Goal: Information Seeking & Learning: Compare options

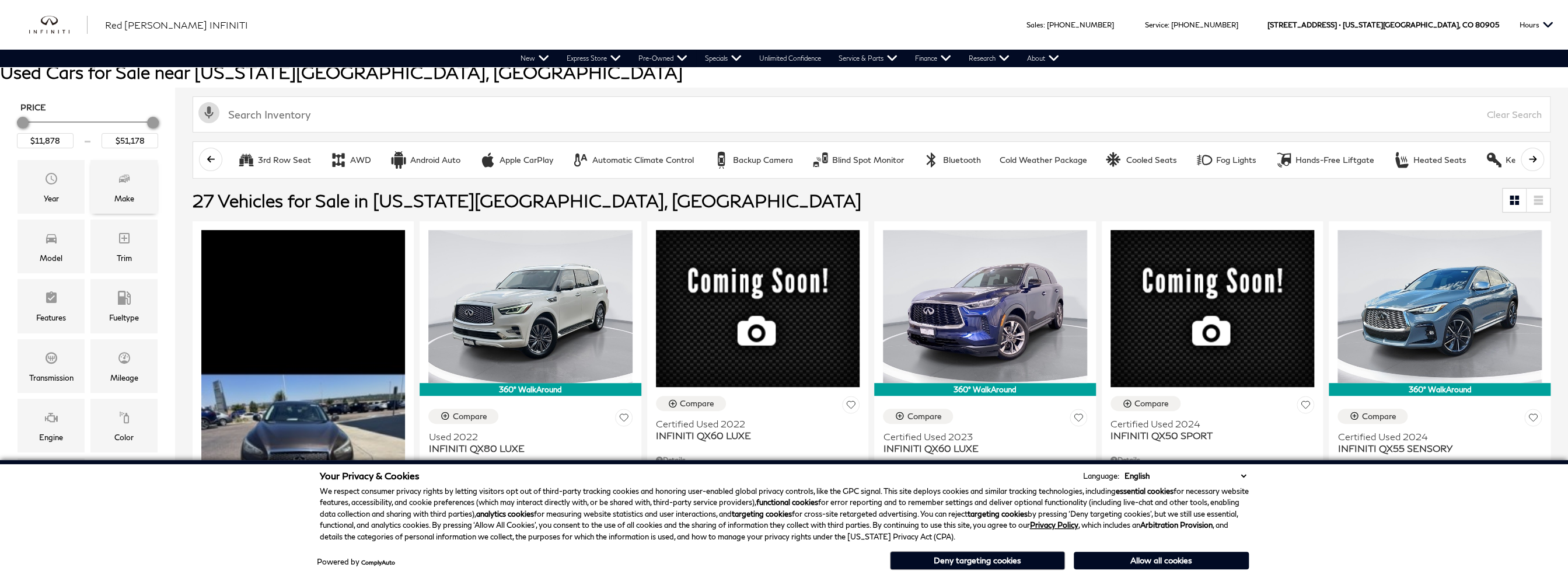
click at [124, 196] on div "Make" at bounding box center [124, 199] width 20 height 13
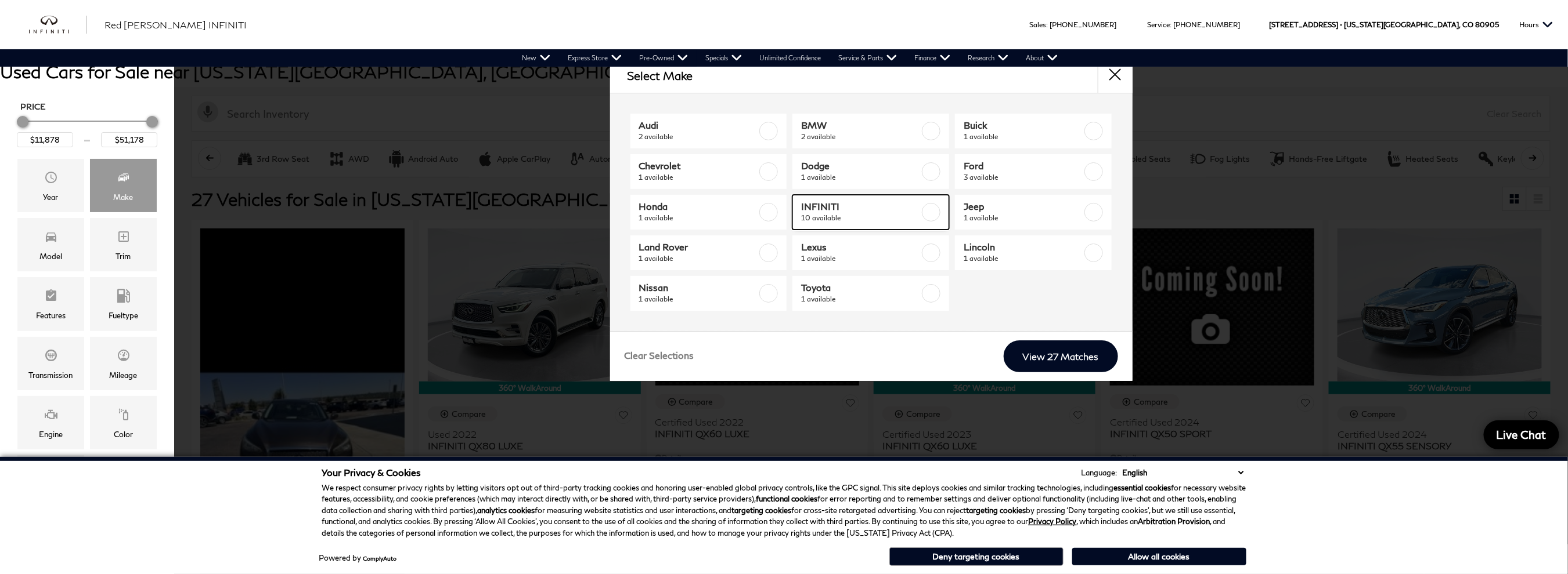
click at [901, 212] on span "10 available" at bounding box center [860, 218] width 118 height 12
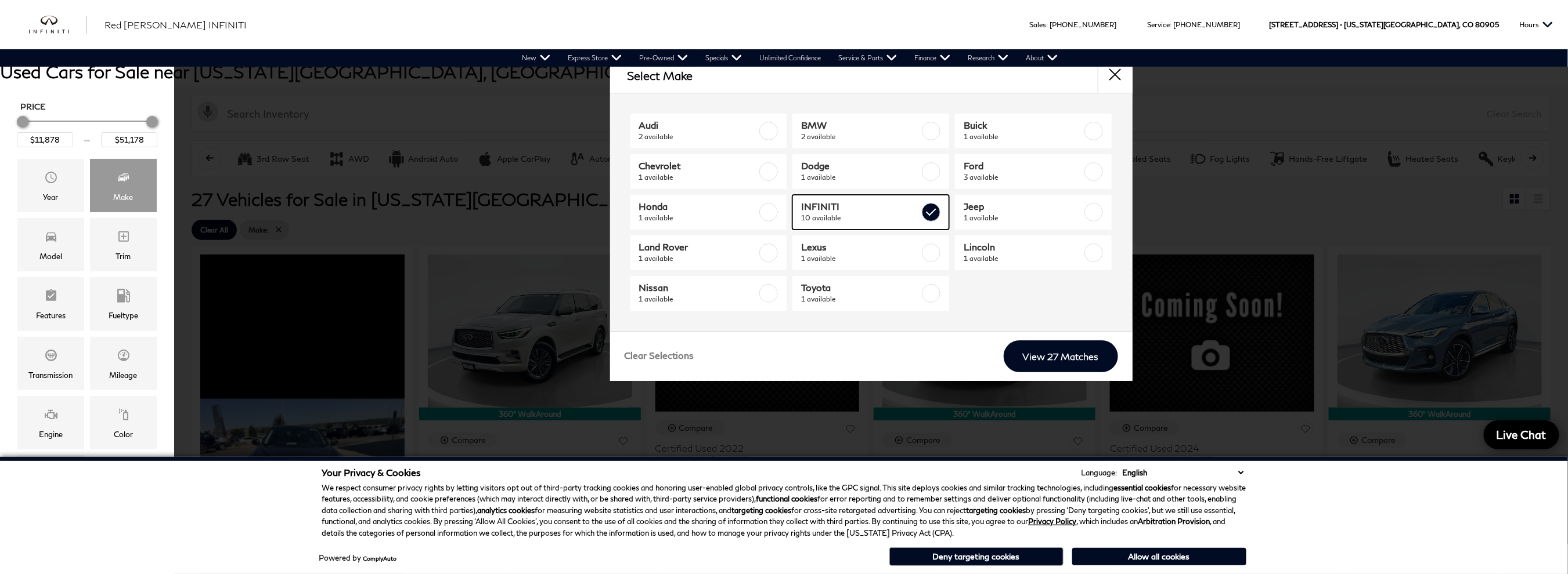
checkbox input "true"
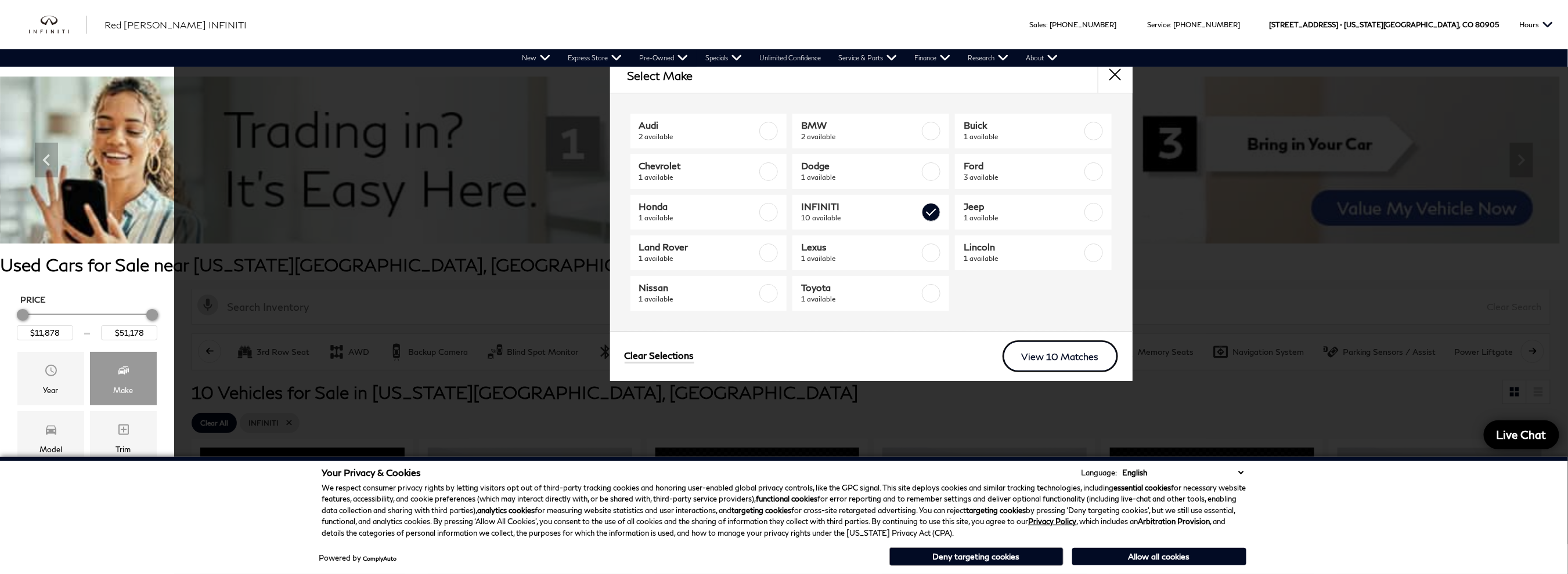
click at [1040, 357] on link "View 10 Matches" at bounding box center [1060, 357] width 116 height 32
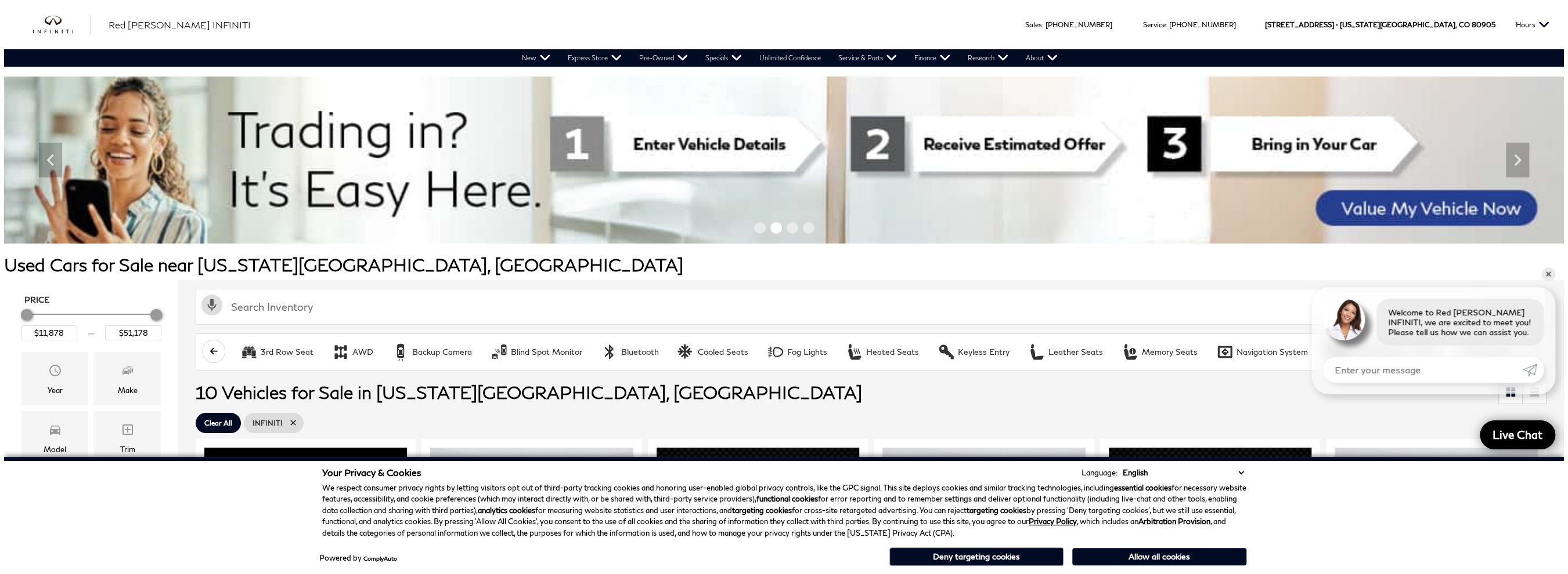
scroll to position [193, 0]
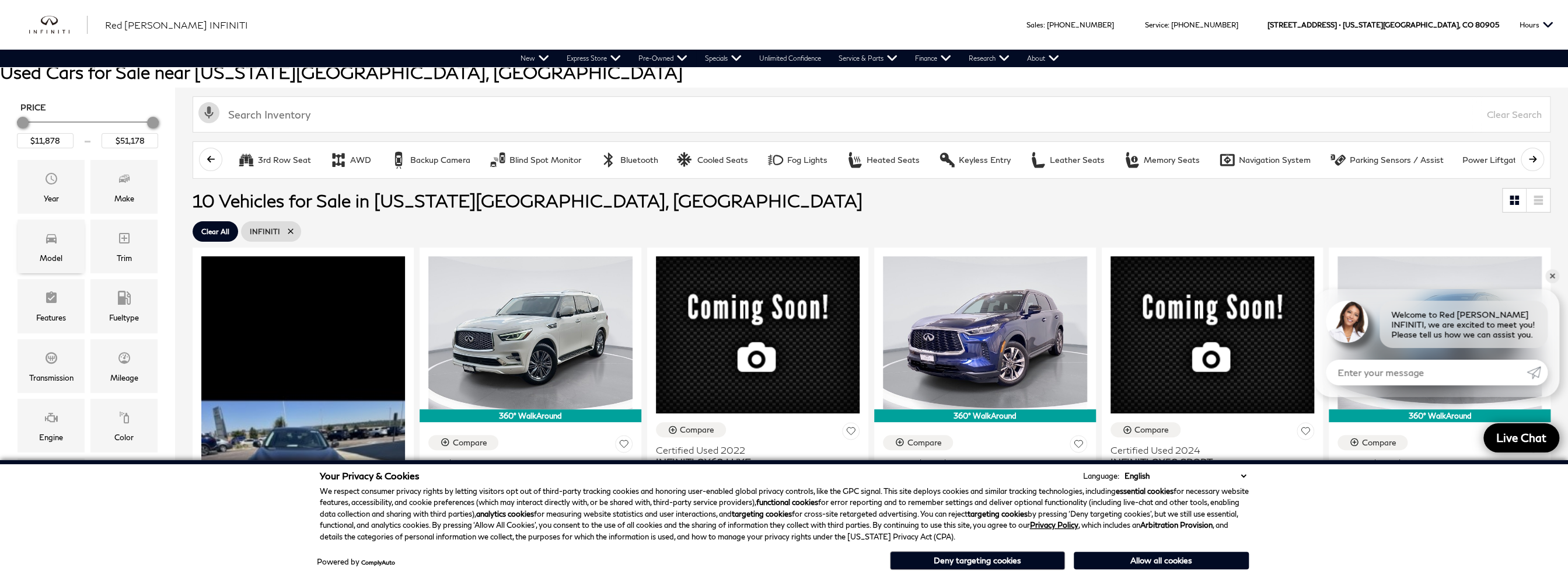
click at [48, 246] on span "Model" at bounding box center [52, 240] width 14 height 23
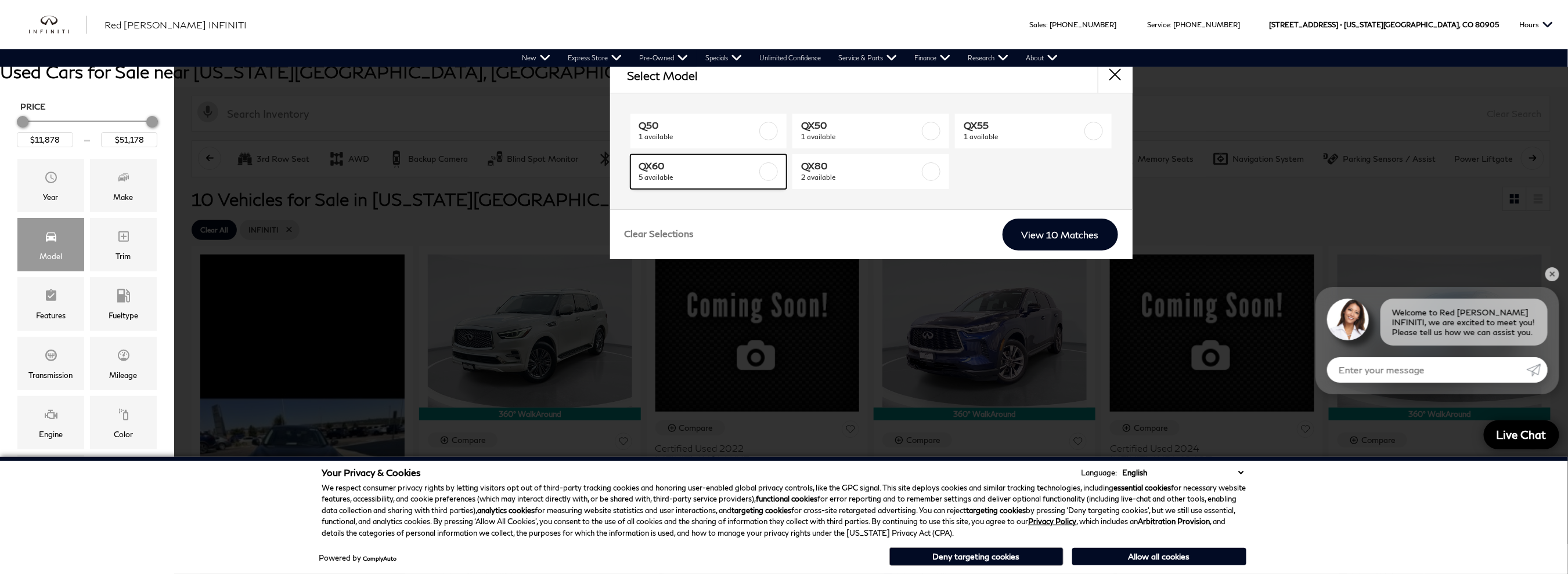
drag, startPoint x: 739, startPoint y: 169, endPoint x: 748, endPoint y: 182, distance: 15.8
click at [739, 169] on span "QX60" at bounding box center [698, 166] width 118 height 12
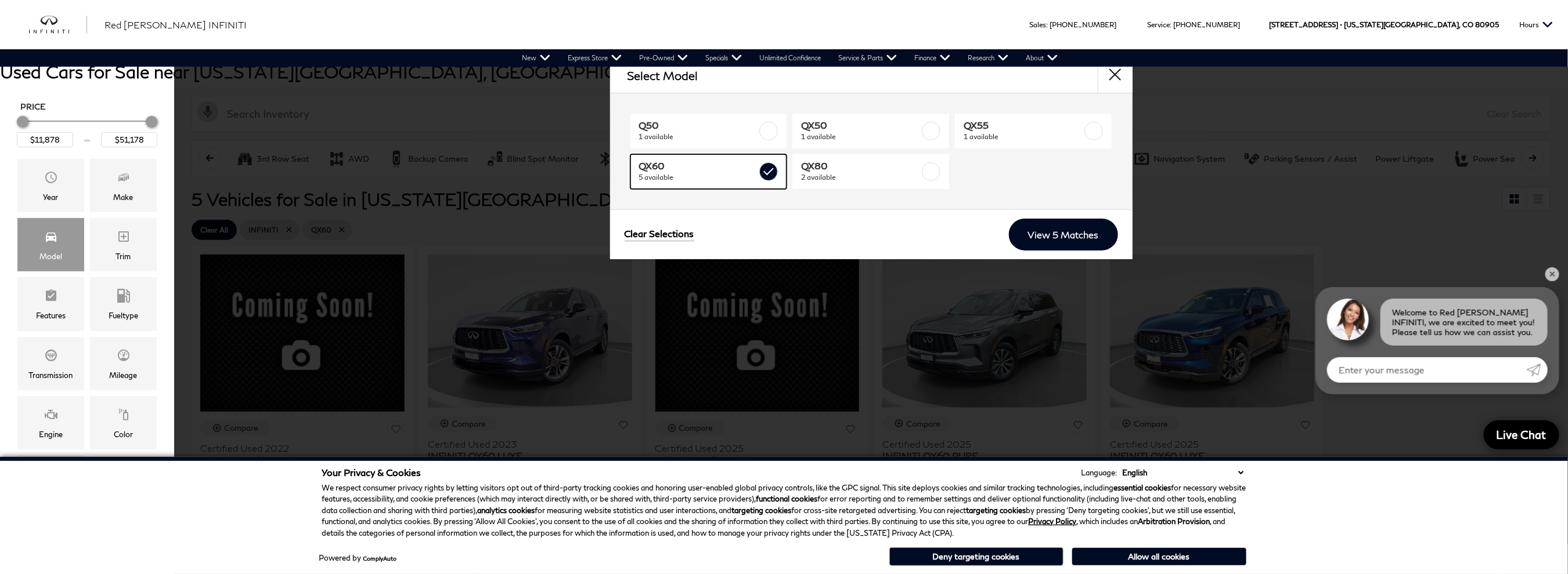
type input "$38,678"
checkbox input "true"
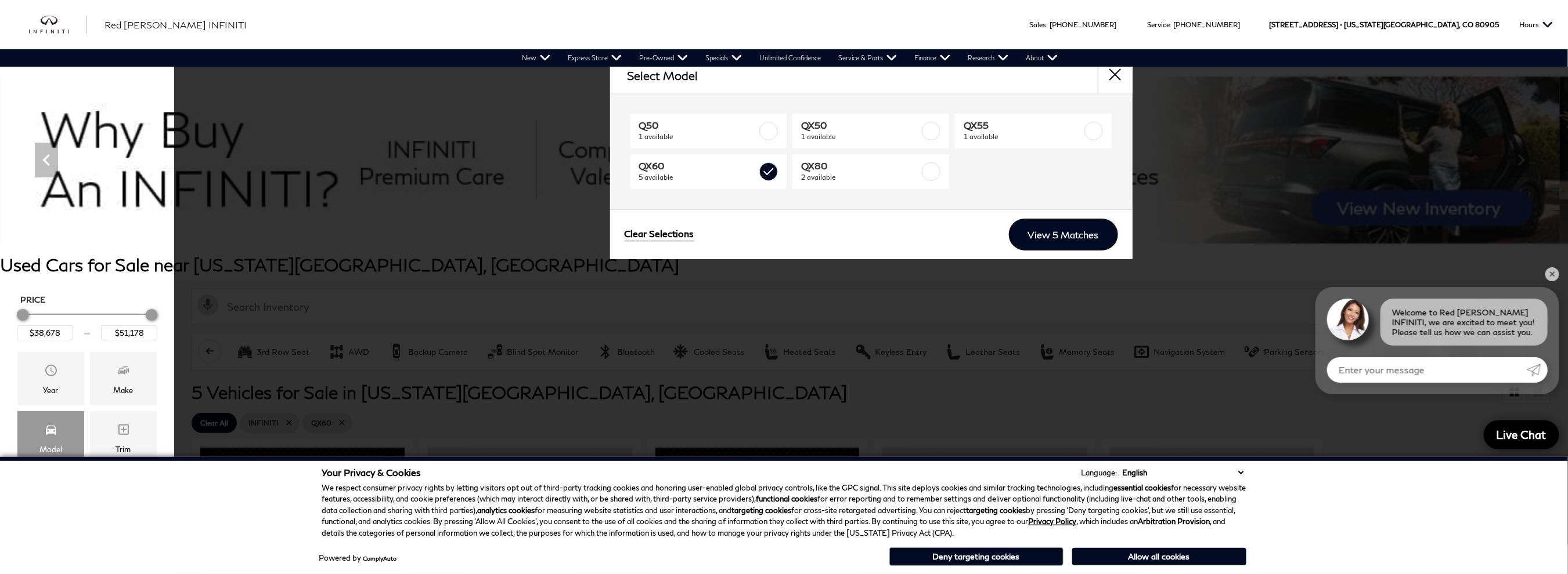
click at [1047, 232] on link "View 5 Matches" at bounding box center [1064, 235] width 109 height 32
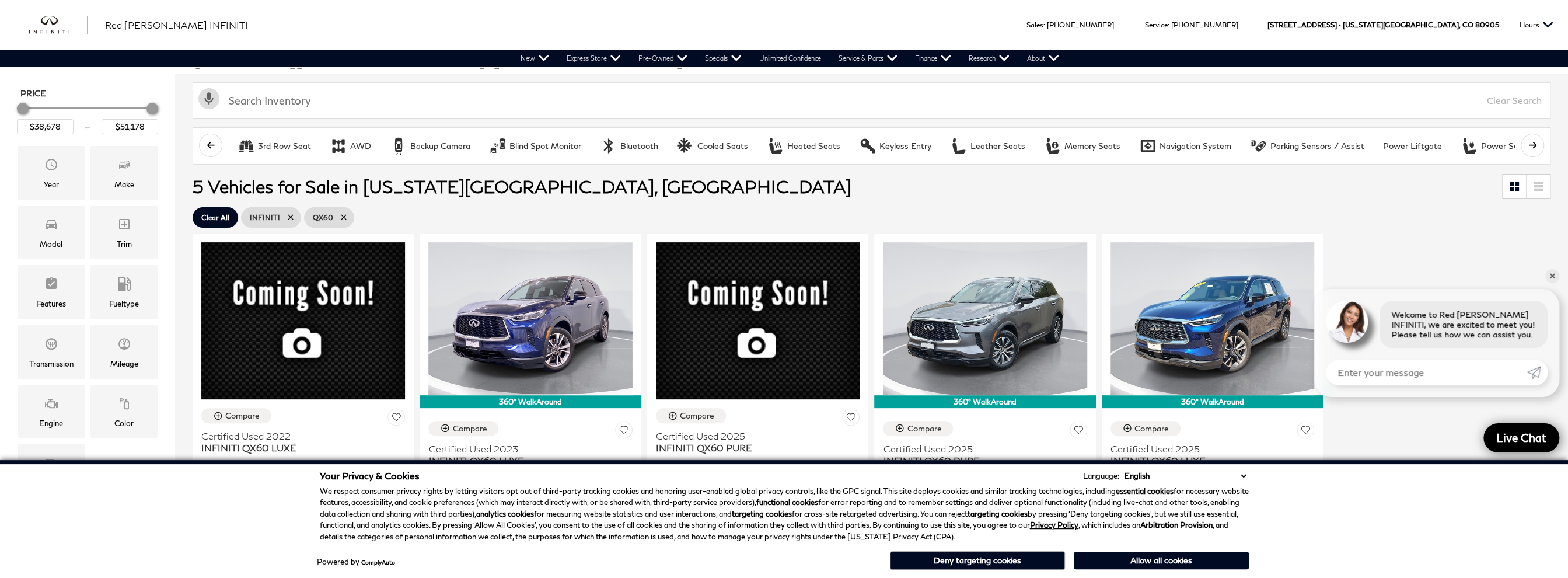
scroll to position [194, 0]
